Goal: Information Seeking & Learning: Learn about a topic

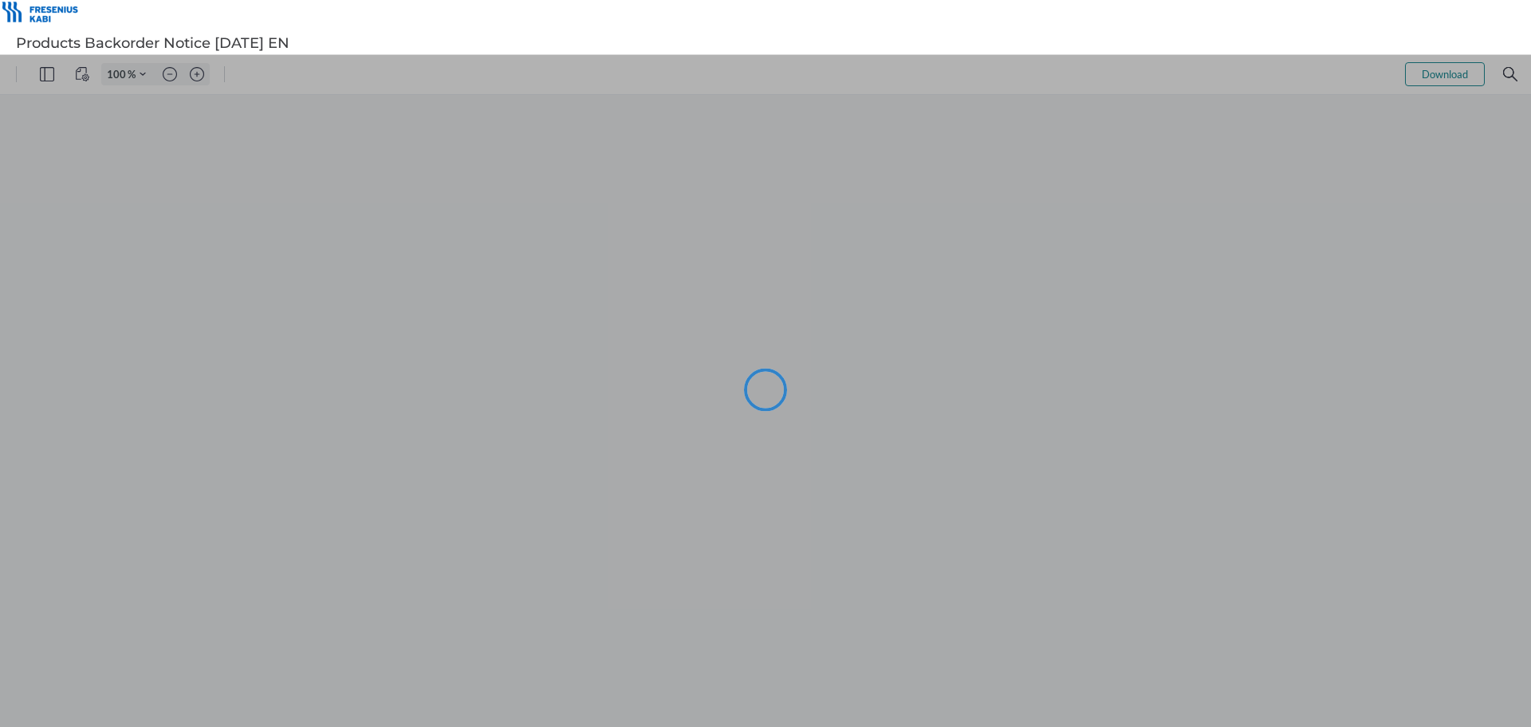
type input "96"
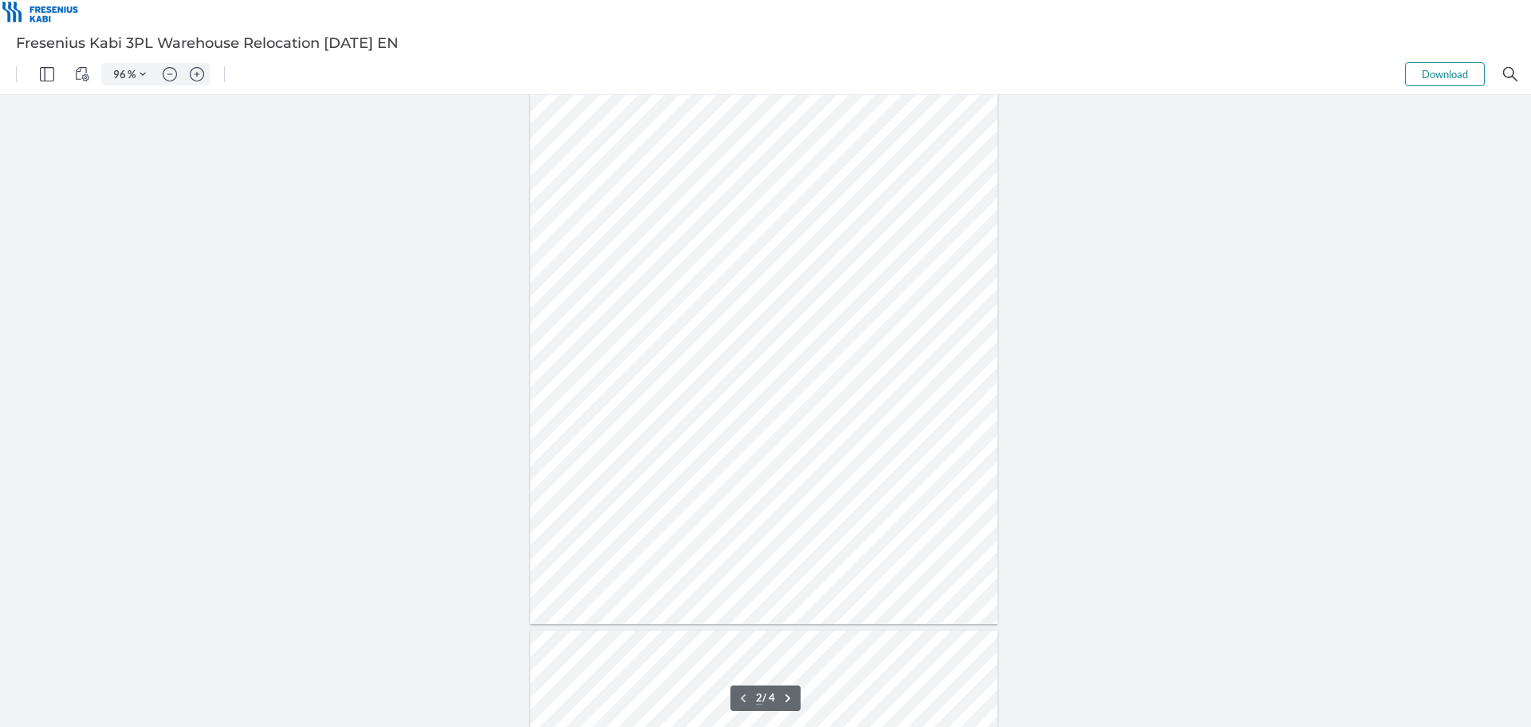
scroll to position [638, 0]
type input "4"
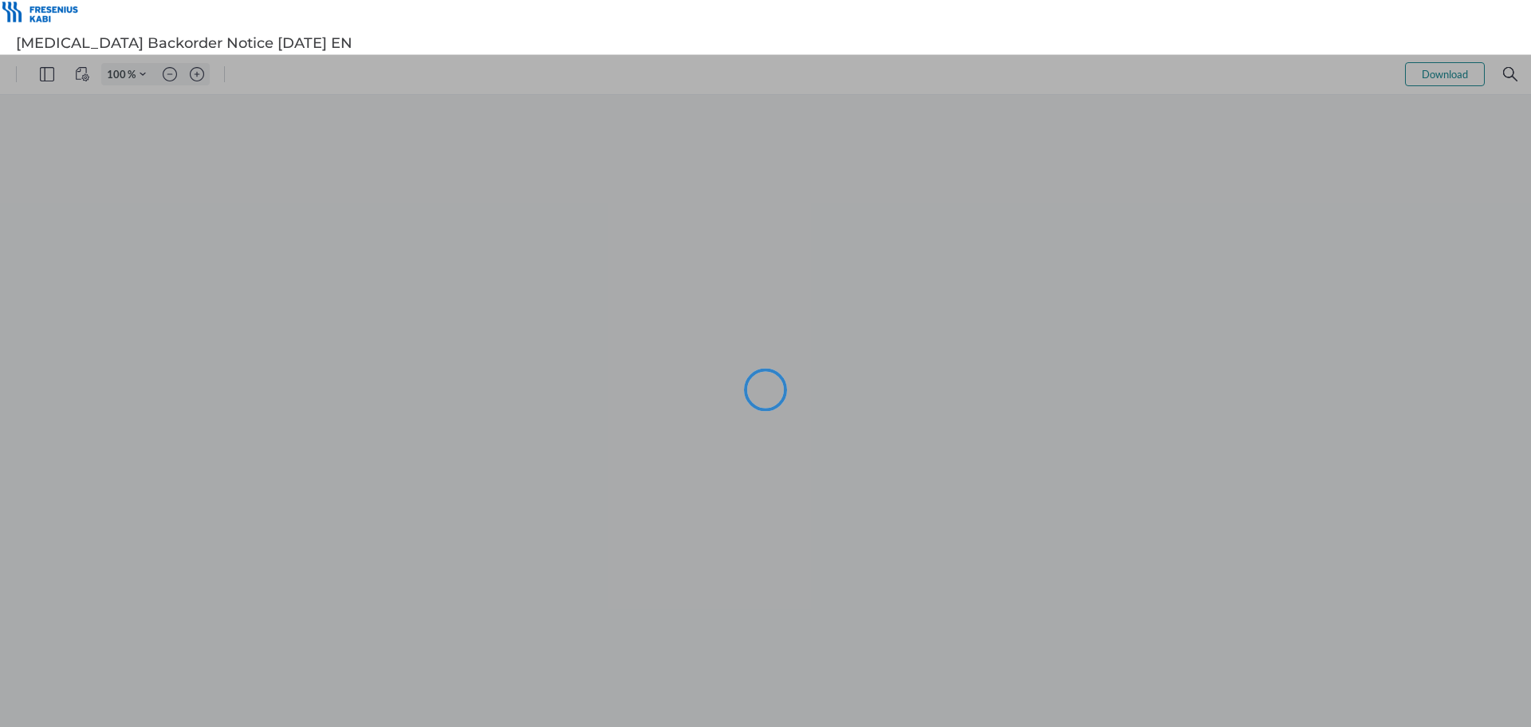
type input "96"
